Goal: Task Accomplishment & Management: Use online tool/utility

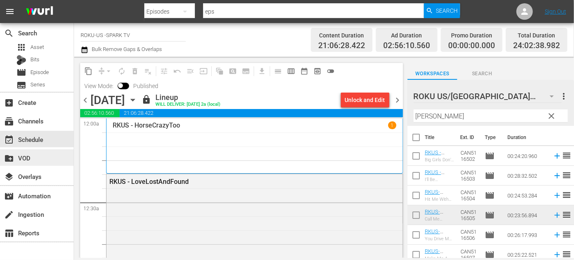
scroll to position [3377, 0]
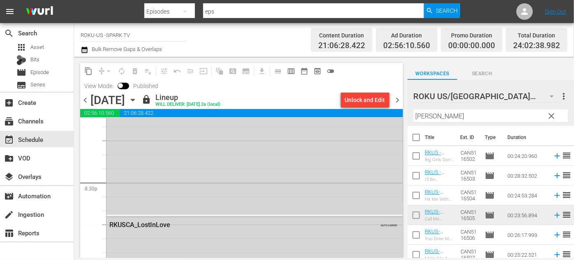
click at [137, 98] on icon "button" at bounding box center [132, 99] width 9 height 9
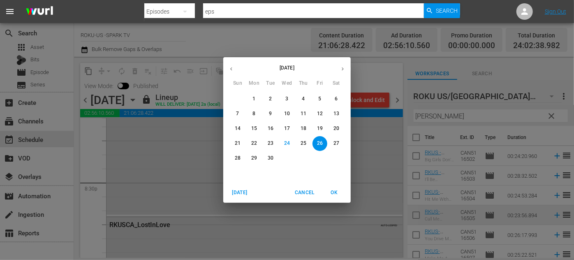
click at [284, 127] on p "17" at bounding box center [287, 128] width 6 height 7
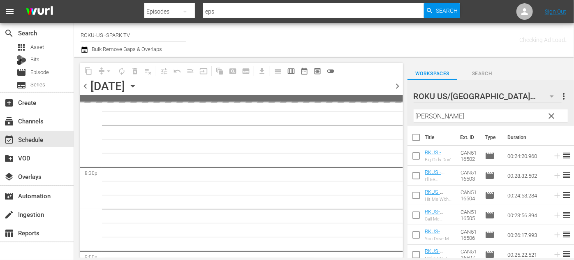
scroll to position [3475, 0]
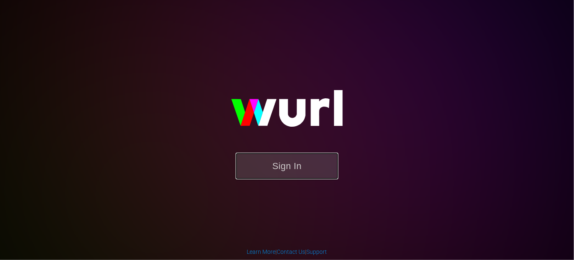
click at [294, 162] on button "Sign In" at bounding box center [287, 166] width 103 height 27
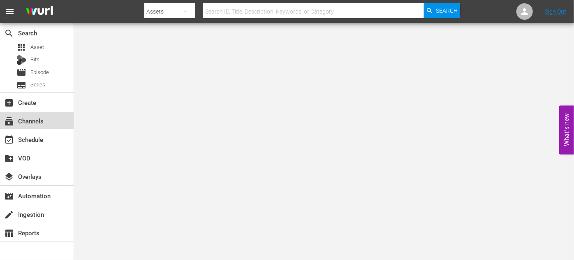
click at [23, 120] on div "subscriptions Channels" at bounding box center [23, 119] width 46 height 7
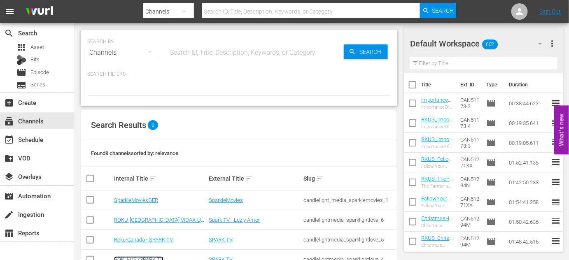
scroll to position [37, 0]
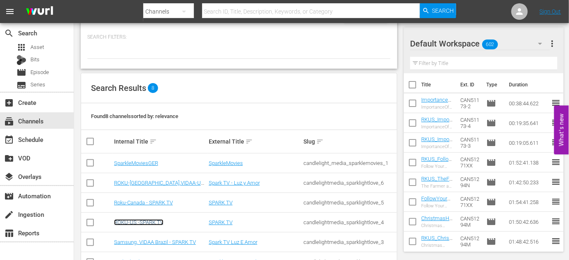
click at [149, 220] on link "ROKU-US -SPARK TV" at bounding box center [138, 222] width 49 height 6
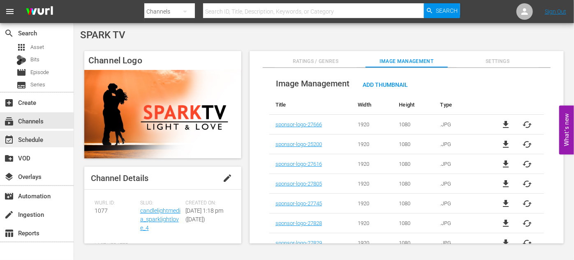
click at [29, 138] on div "event_available Schedule" at bounding box center [23, 138] width 46 height 7
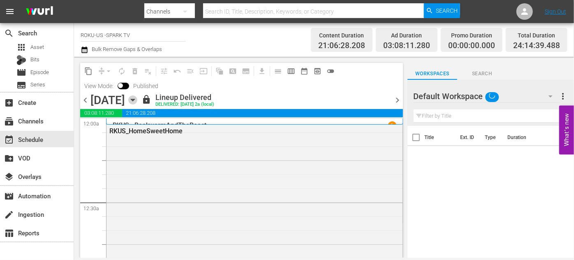
click at [137, 100] on icon "button" at bounding box center [132, 99] width 9 height 9
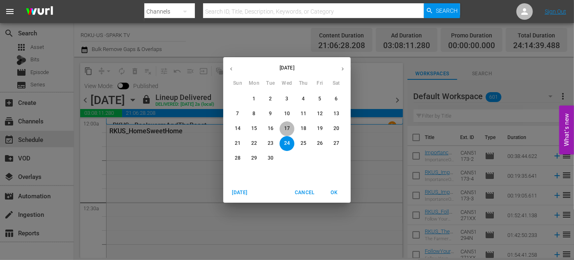
click at [287, 129] on p "17" at bounding box center [287, 128] width 6 height 7
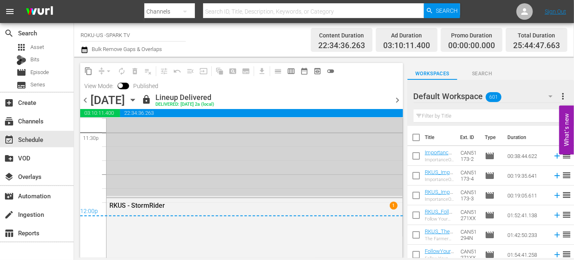
scroll to position [3941, 0]
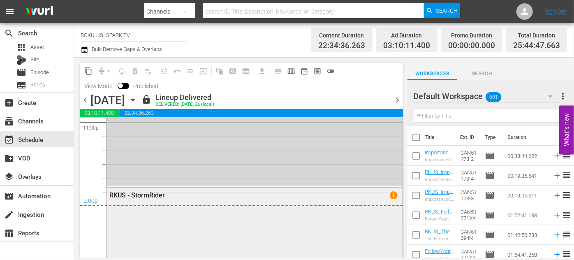
click at [253, 195] on div "RKUS - StormRider" at bounding box center [232, 196] width 247 height 8
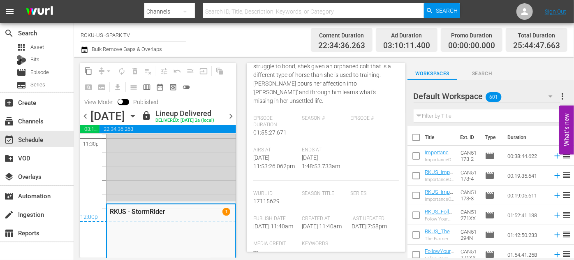
scroll to position [149, 0]
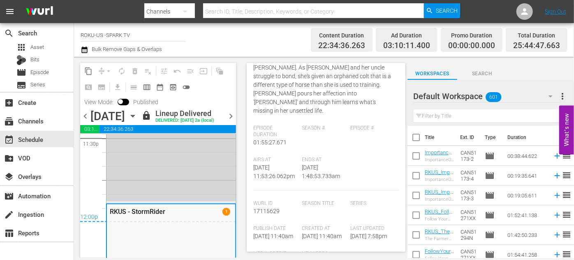
click at [235, 121] on span "chevron_right" at bounding box center [231, 116] width 10 height 10
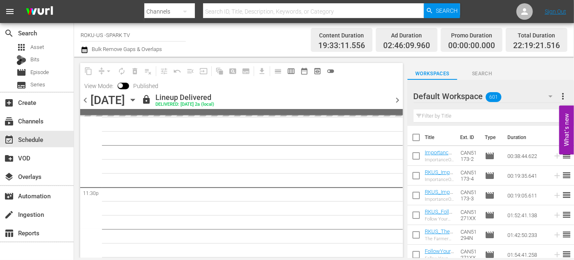
scroll to position [3913, 0]
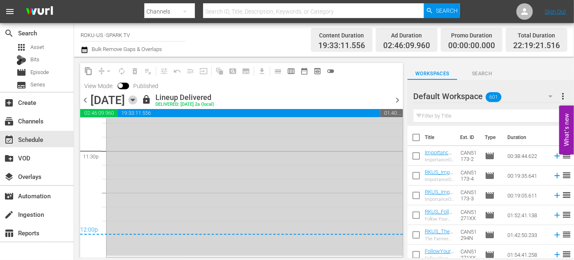
click at [137, 102] on icon "button" at bounding box center [132, 99] width 9 height 9
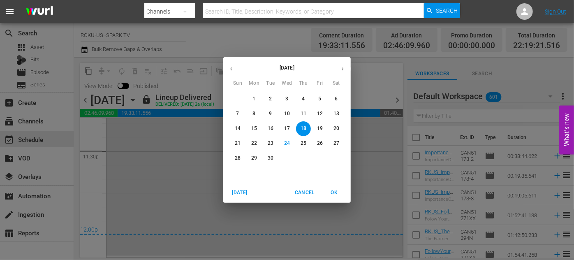
click at [204, 141] on div "[DATE] Sun Mon Tue Wed Thu Fri Sat 31 1 2 3 4 5 6 7 8 9 10 11 12 13 14 15 16 17…" at bounding box center [287, 130] width 574 height 260
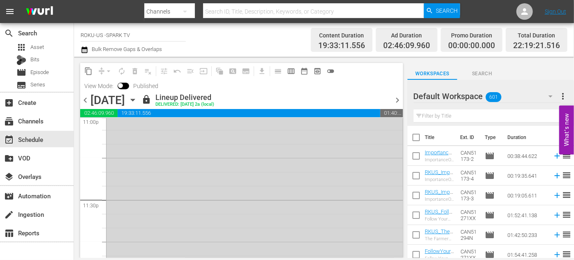
scroll to position [3875, 0]
click at [137, 102] on icon "button" at bounding box center [132, 99] width 9 height 9
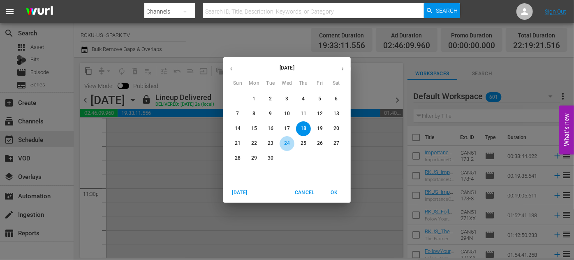
drag, startPoint x: 286, startPoint y: 143, endPoint x: 274, endPoint y: 143, distance: 11.9
click at [286, 143] on p "24" at bounding box center [287, 143] width 6 height 7
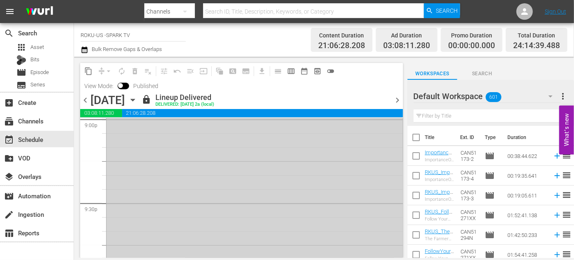
scroll to position [3523, 0]
click at [137, 101] on icon "button" at bounding box center [132, 99] width 9 height 9
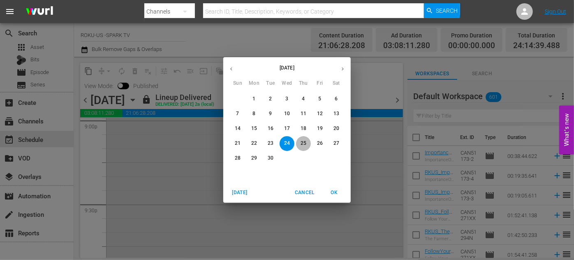
click at [303, 144] on p "25" at bounding box center [304, 143] width 6 height 7
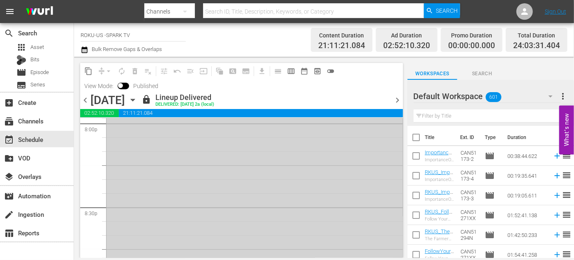
scroll to position [3346, 0]
click at [137, 100] on icon "button" at bounding box center [132, 99] width 9 height 9
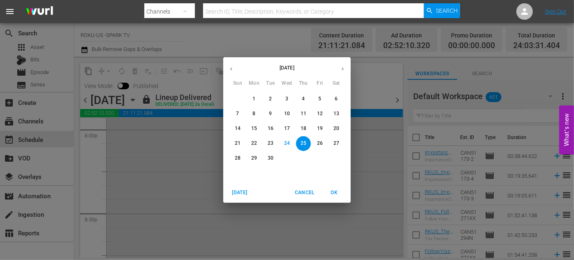
click at [317, 142] on p "26" at bounding box center [320, 143] width 6 height 7
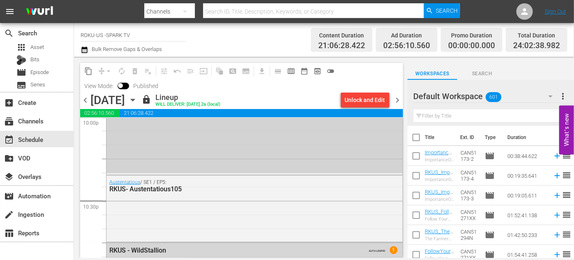
scroll to position [3690, 0]
